Goal: Find specific page/section: Find specific page/section

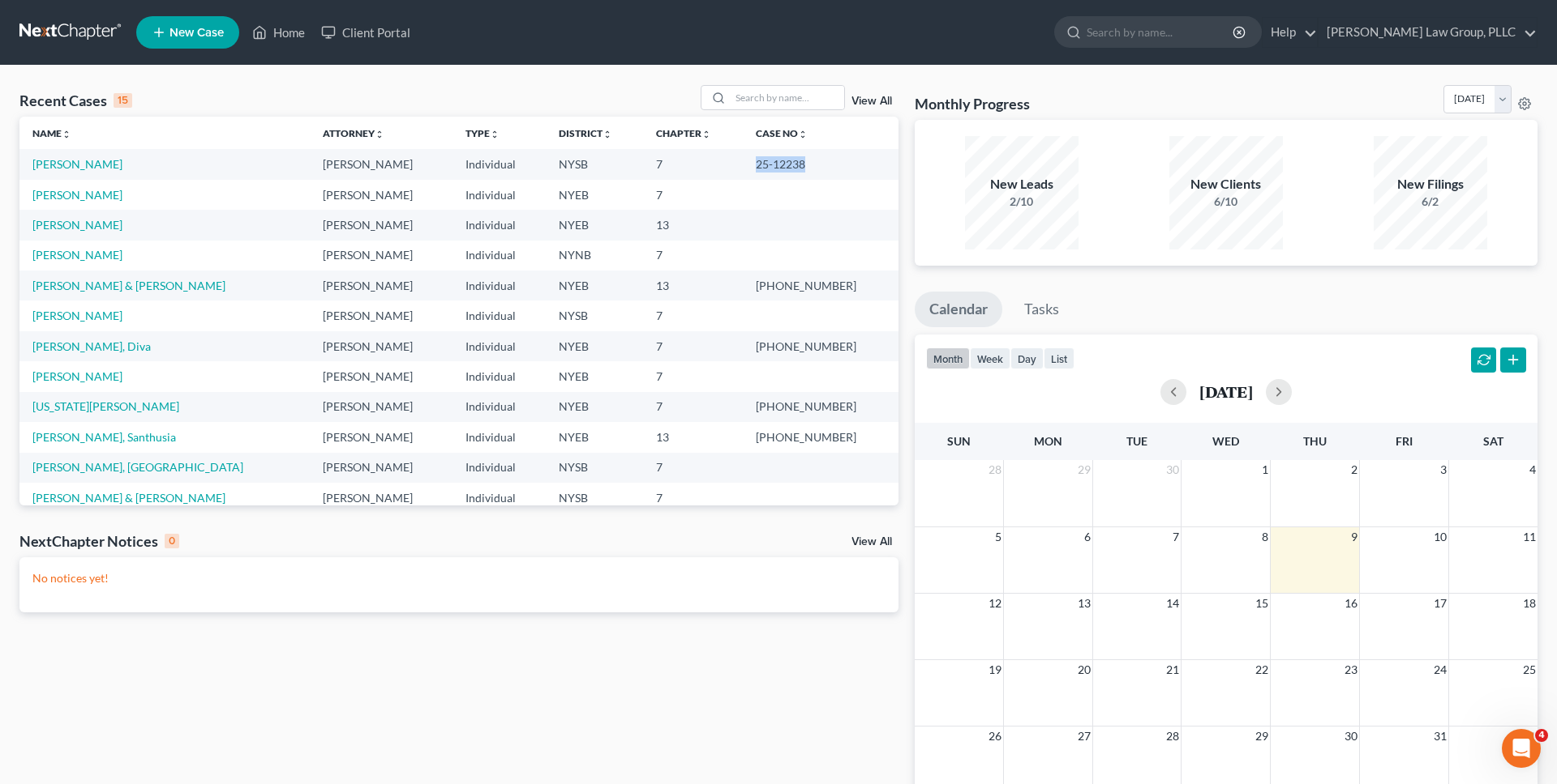
copy td "25-12238"
drag, startPoint x: 794, startPoint y: 167, endPoint x: 845, endPoint y: 166, distance: 51.0
click at [845, 166] on td "25-12238" at bounding box center [820, 164] width 155 height 30
click at [553, 61] on nav "Home New Case Client Portal J. Singer Law Group, PLLC esegnini@jsingerlawgroup.…" at bounding box center [778, 32] width 1557 height 65
click at [427, 89] on div "Recent Cases 15 View All" at bounding box center [459, 101] width 879 height 32
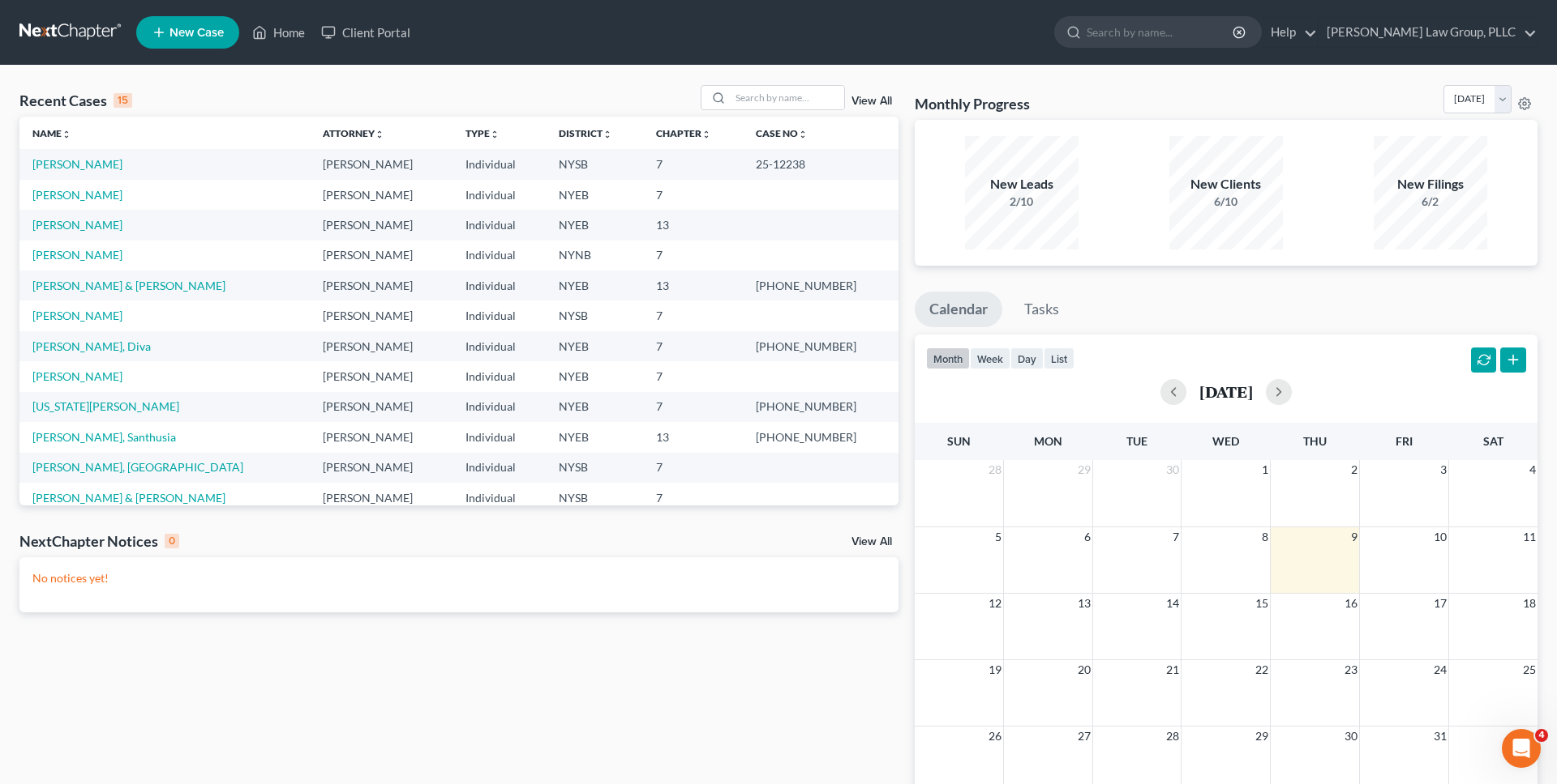
click at [202, 114] on div "Recent Cases 15 View All" at bounding box center [459, 101] width 879 height 32
click at [775, 98] on input "search" at bounding box center [787, 97] width 113 height 24
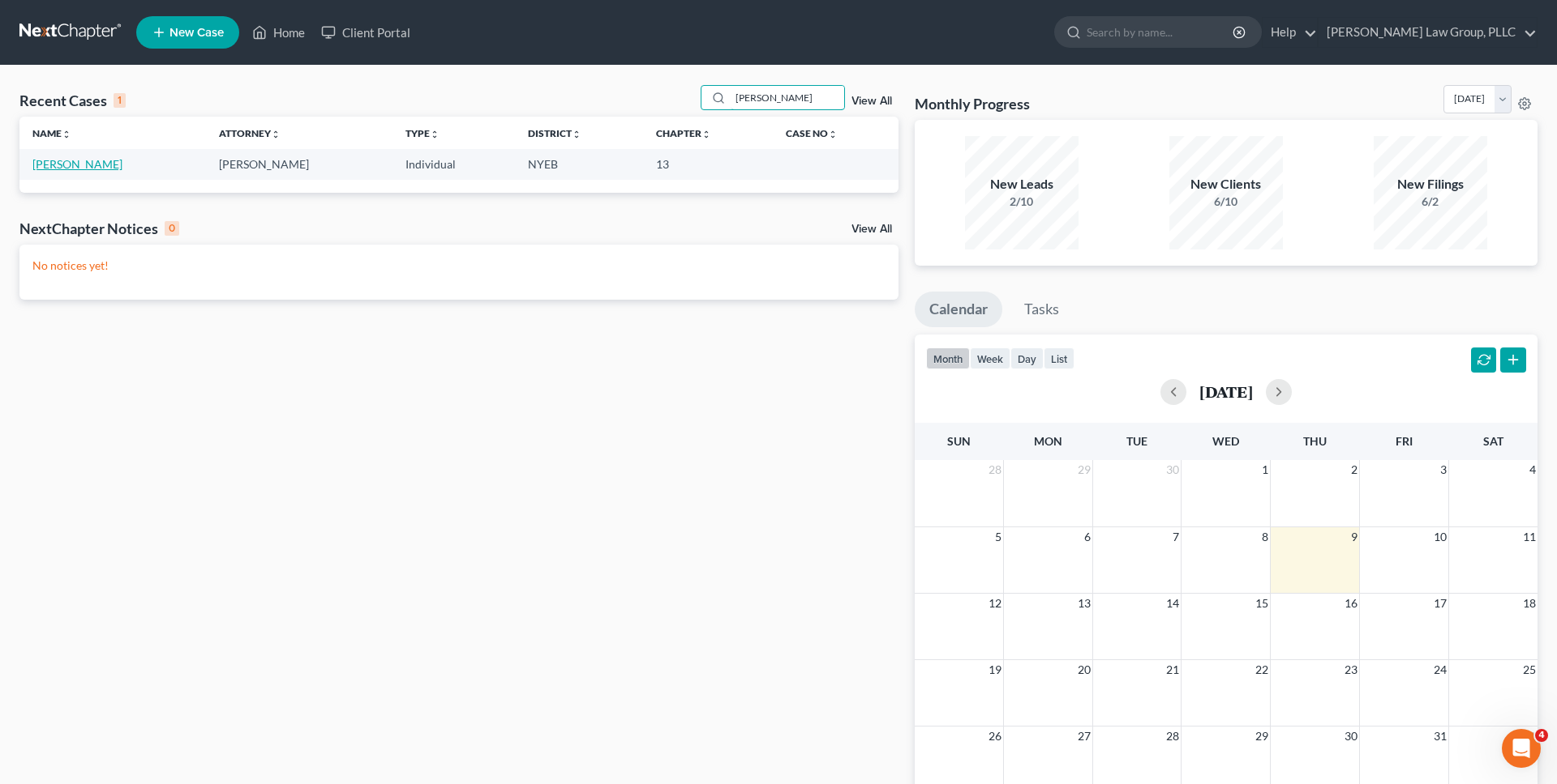
type input "gomes"
click at [102, 160] on link "[PERSON_NAME]" at bounding box center [78, 164] width 90 height 14
